Goal: Find specific page/section: Find specific page/section

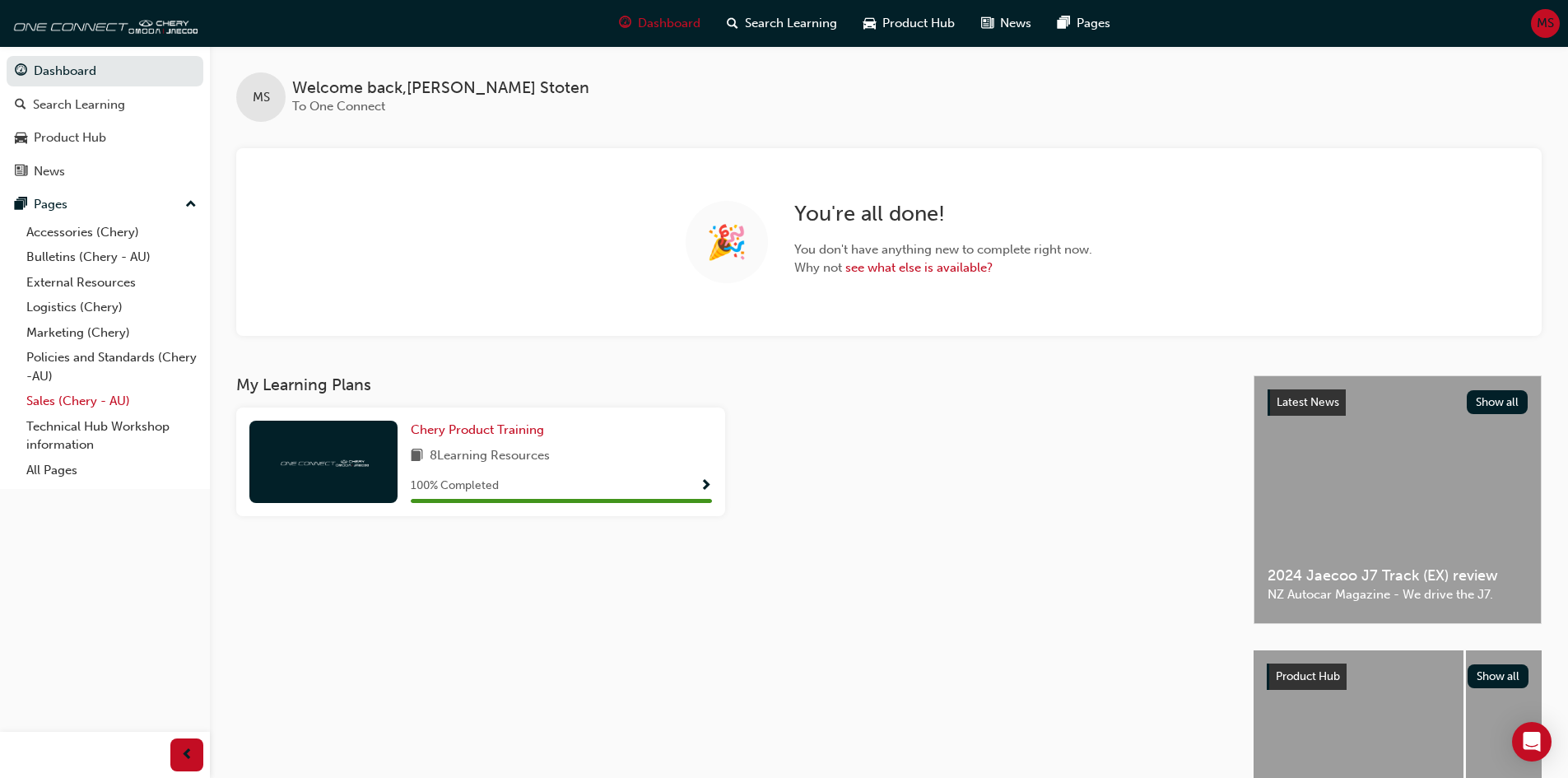
click at [43, 398] on link "Sales (Chery - AU)" at bounding box center [111, 401] width 183 height 25
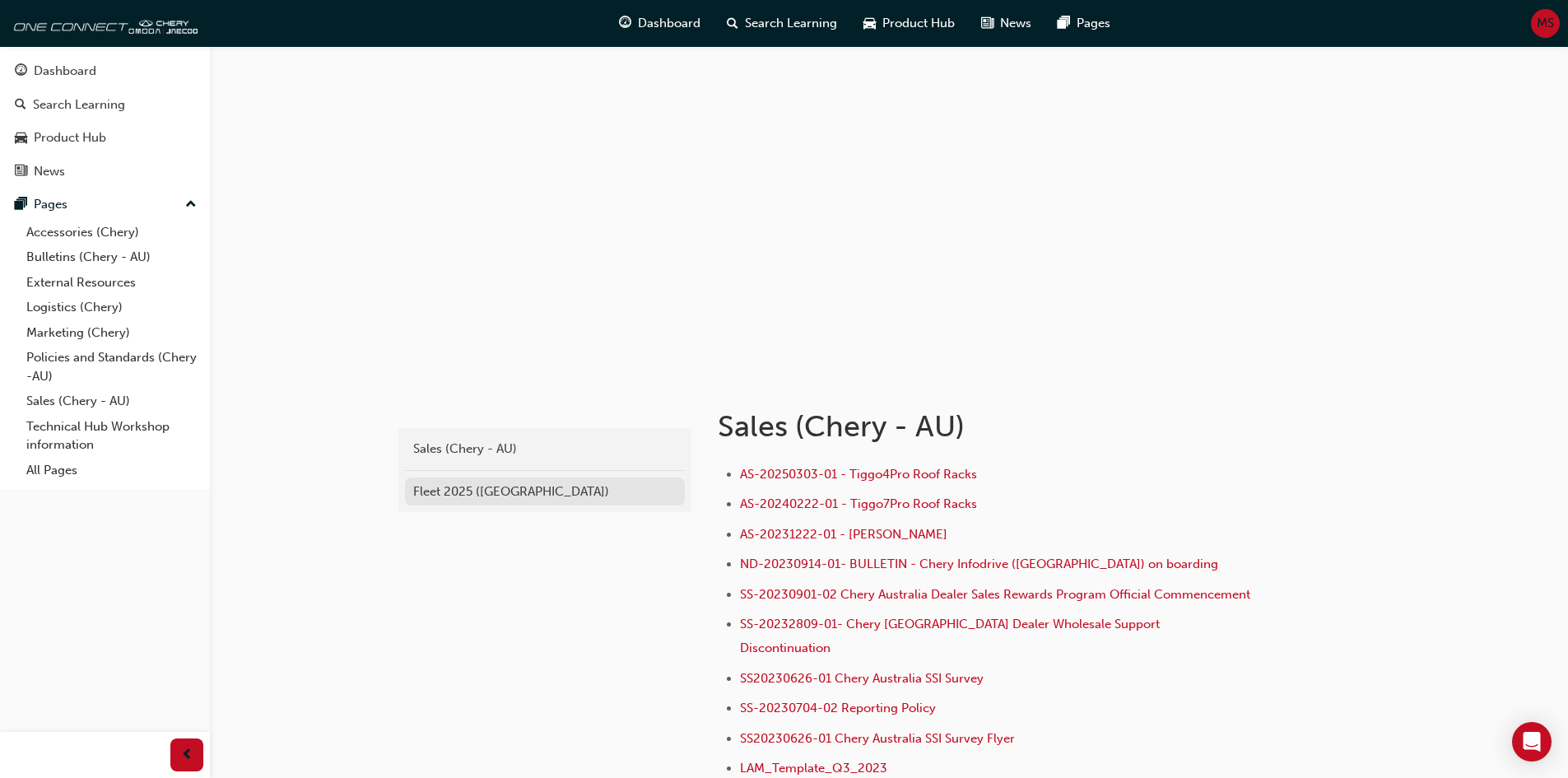
click at [441, 492] on div "Fleet 2025 ([GEOGRAPHIC_DATA])" at bounding box center [545, 492] width 263 height 19
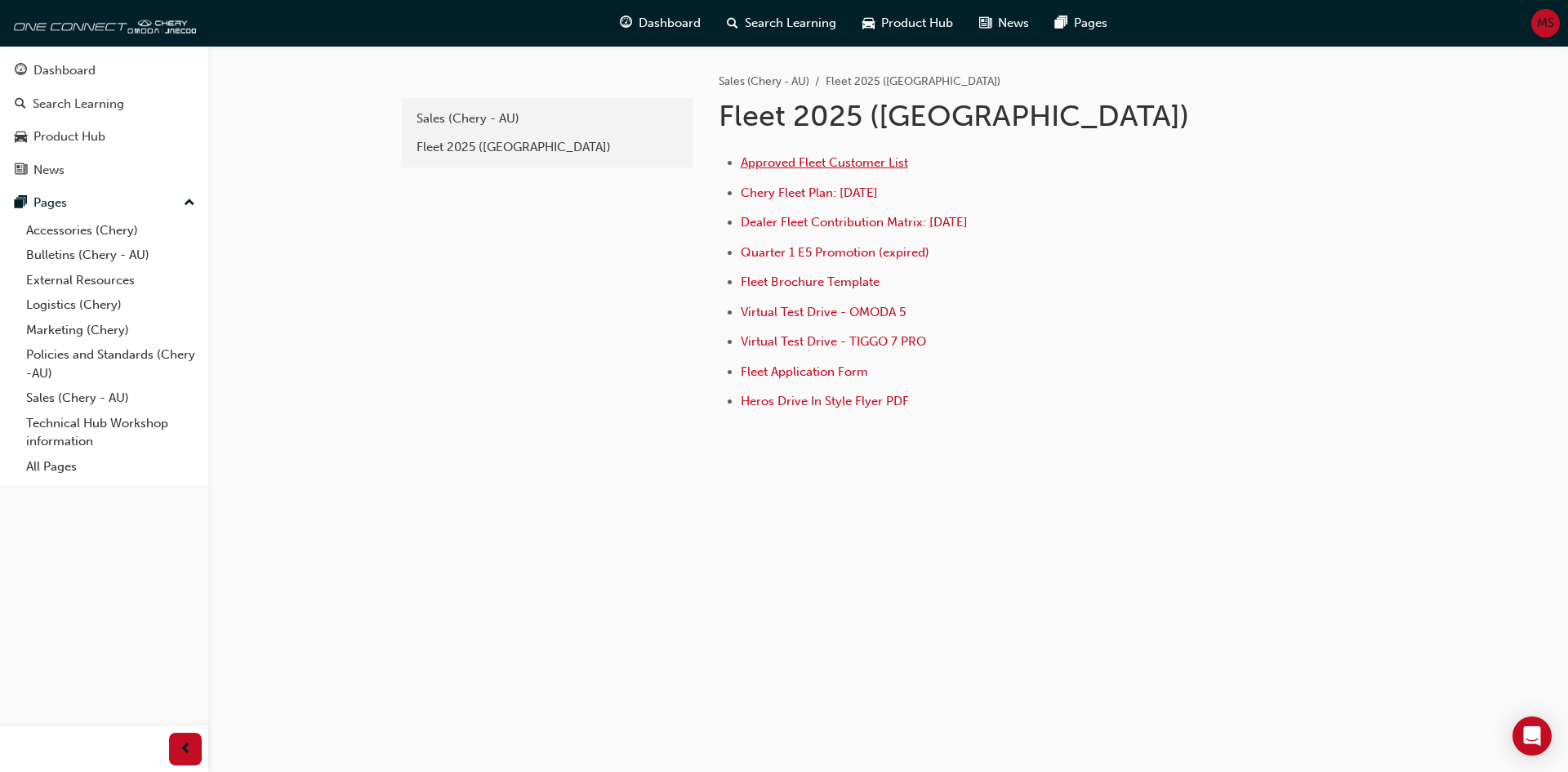
click at [796, 162] on span "Approved Fleet Customer List" at bounding box center [825, 163] width 168 height 15
